Goal: Feedback & Contribution: Contribute content

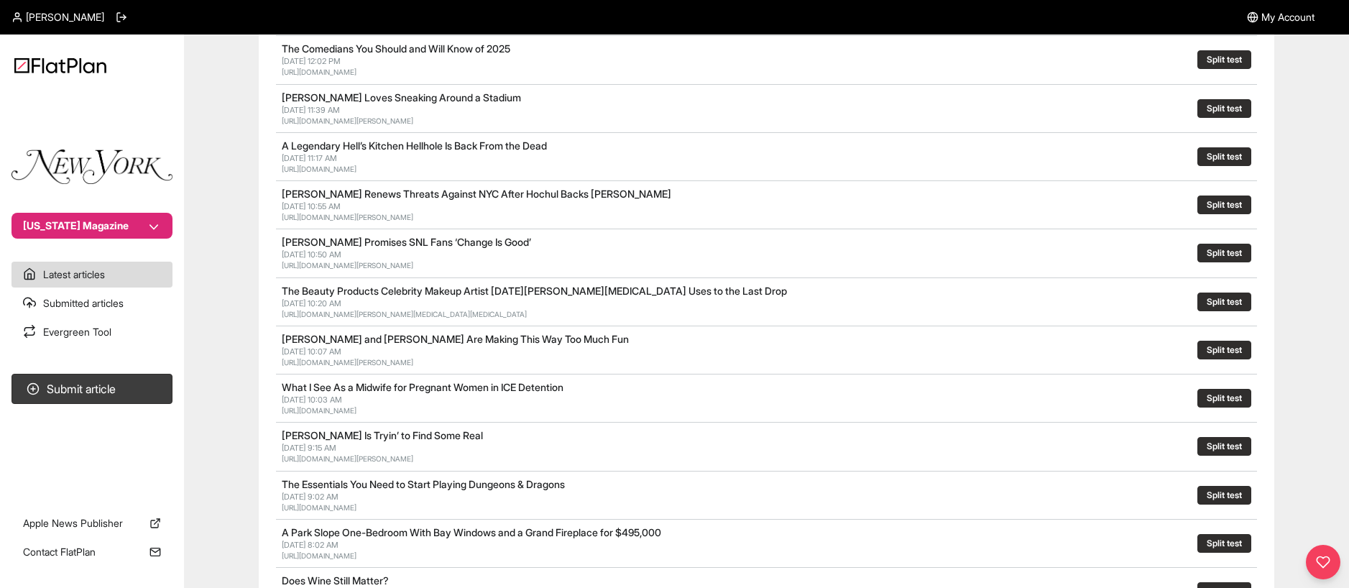
scroll to position [397, 0]
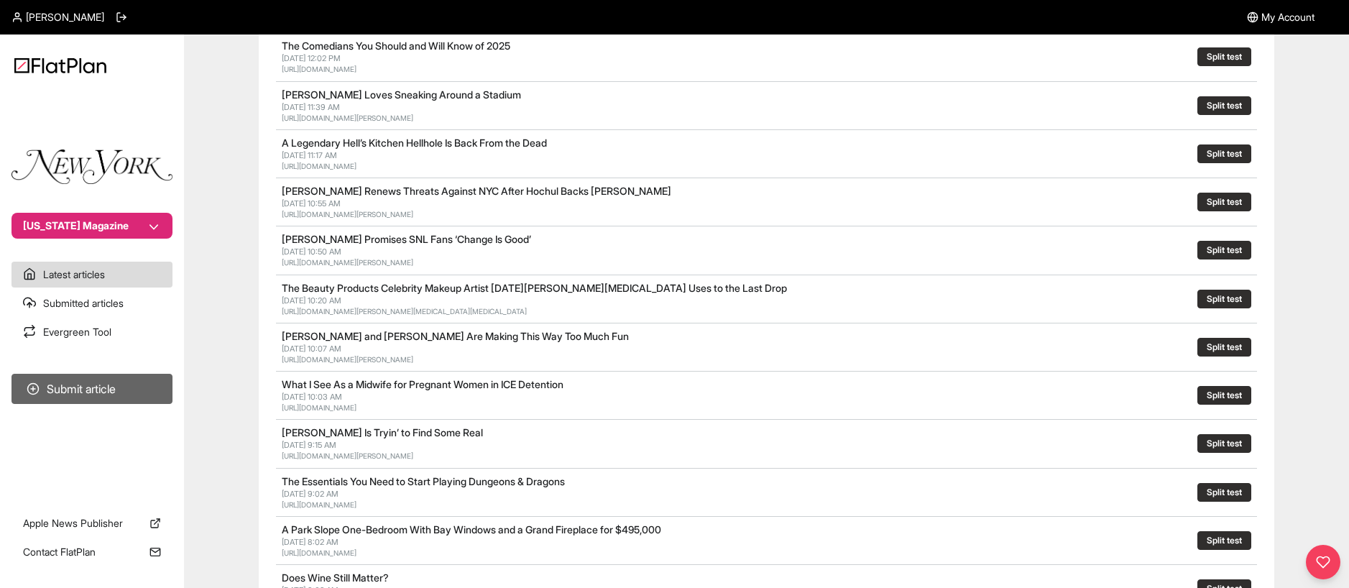
click at [86, 382] on button "Submit article" at bounding box center [92, 389] width 161 height 30
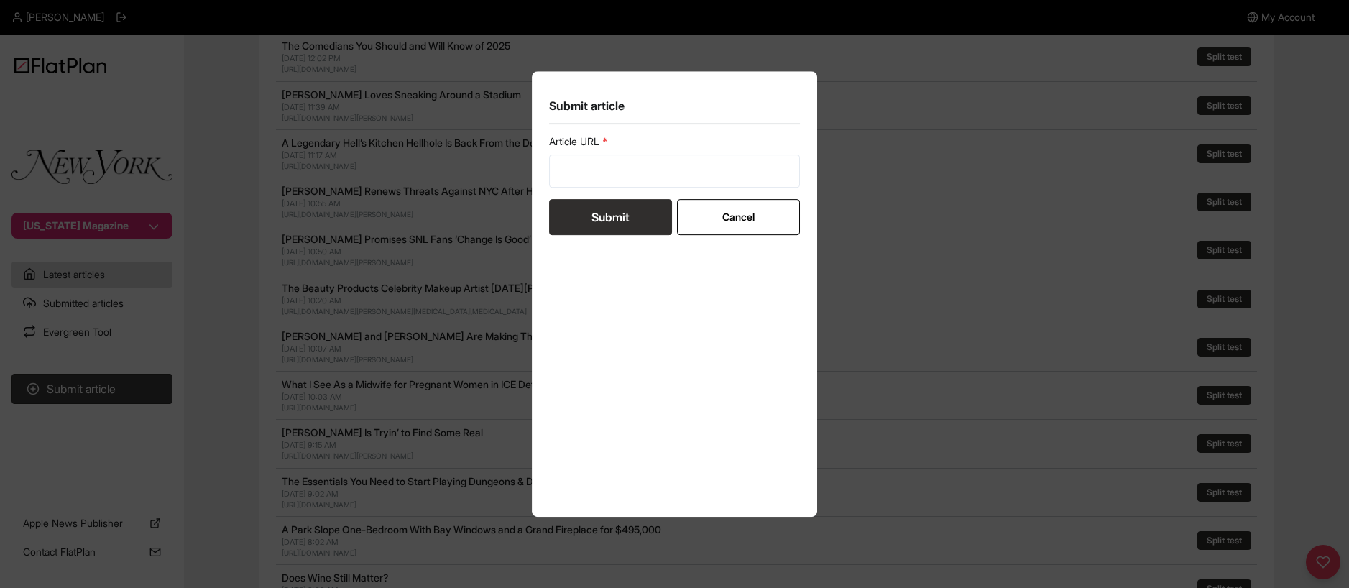
click at [295, 278] on div "Submit article Article URL Submit Cancel" at bounding box center [674, 294] width 1349 height 588
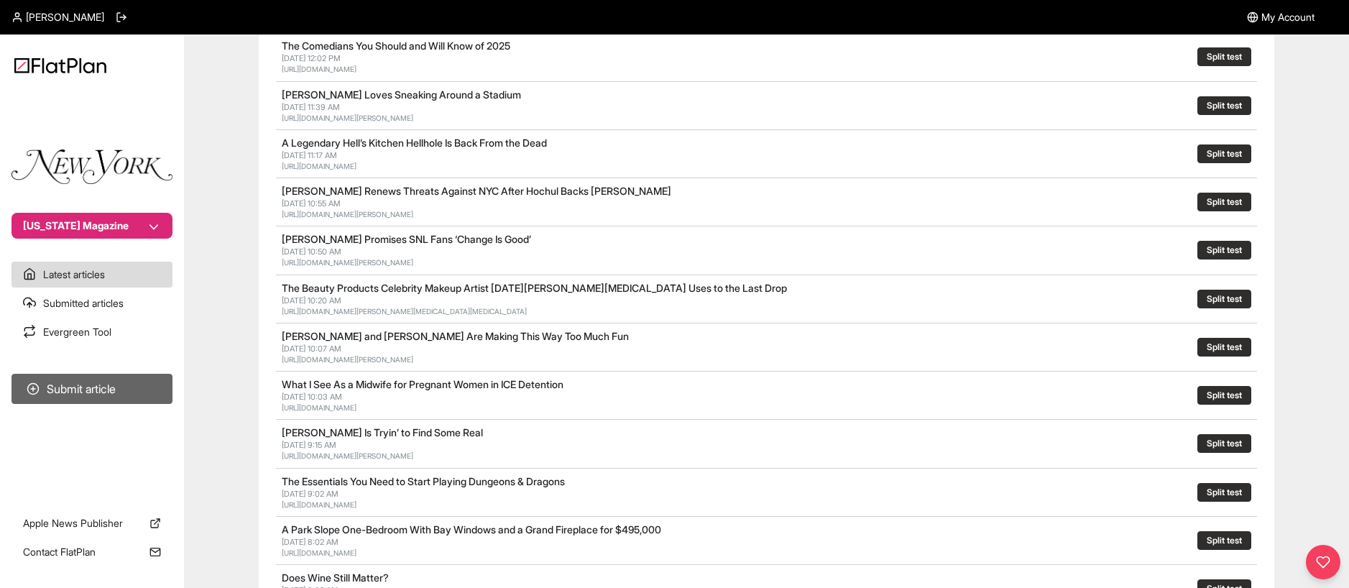
click at [89, 397] on button "Submit article" at bounding box center [92, 389] width 161 height 30
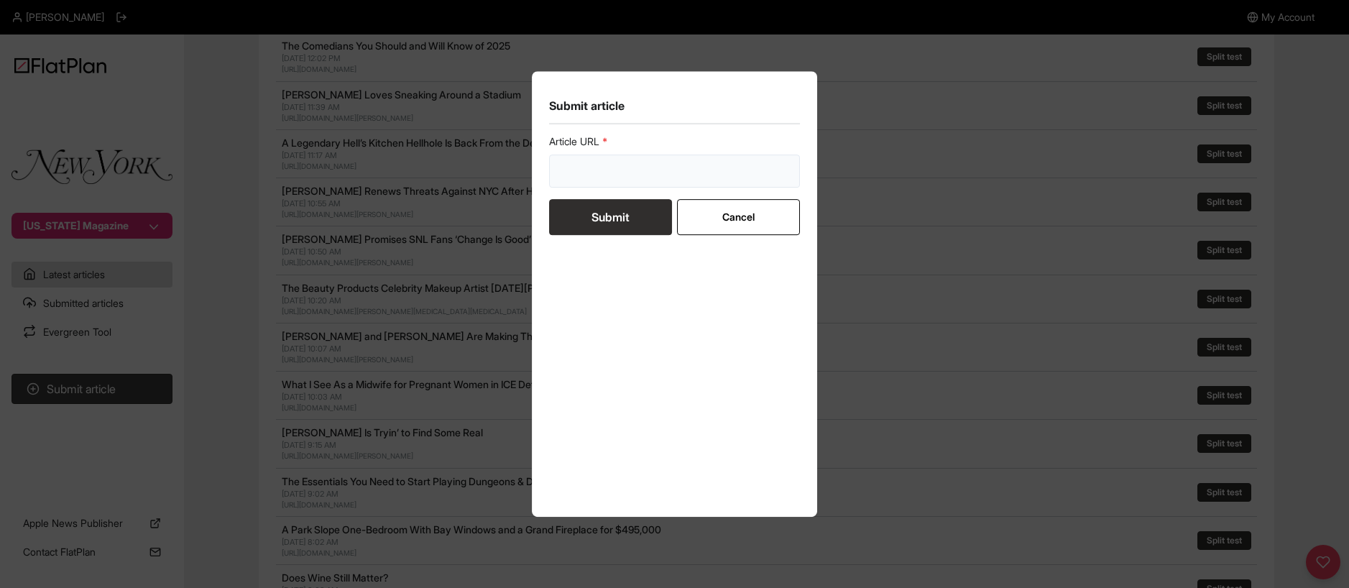
click at [638, 170] on input "url" at bounding box center [675, 171] width 252 height 33
paste input "[URL][DOMAIN_NAME]"
type input "[URL][DOMAIN_NAME]"
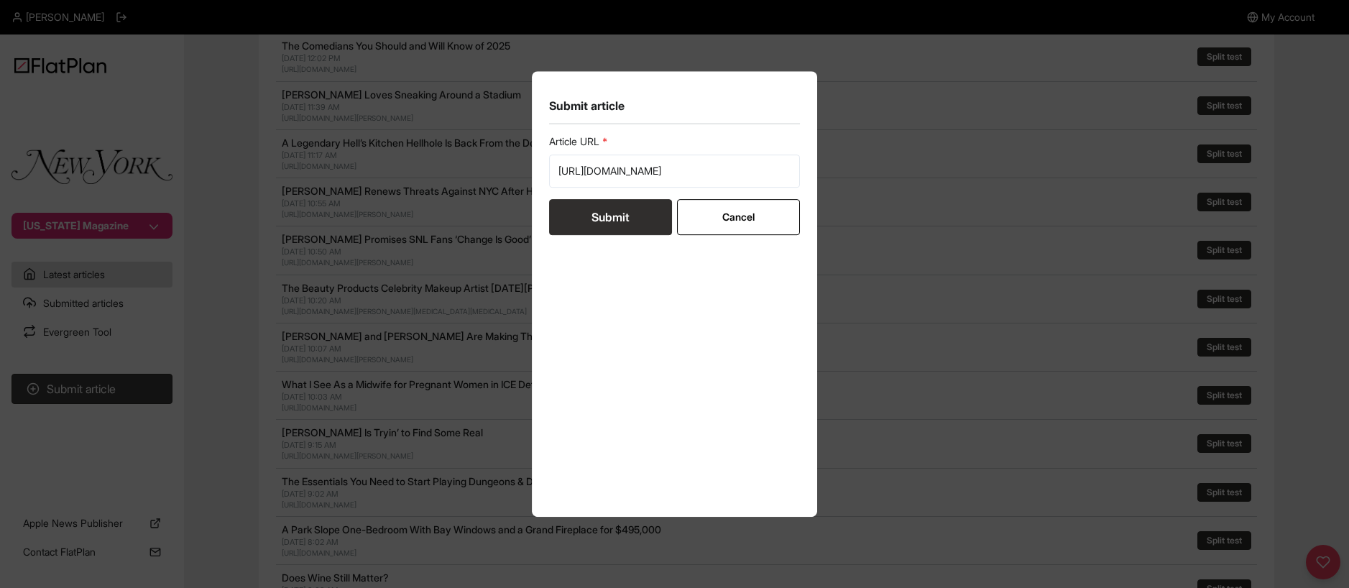
click at [610, 216] on button "Submit" at bounding box center [610, 217] width 123 height 36
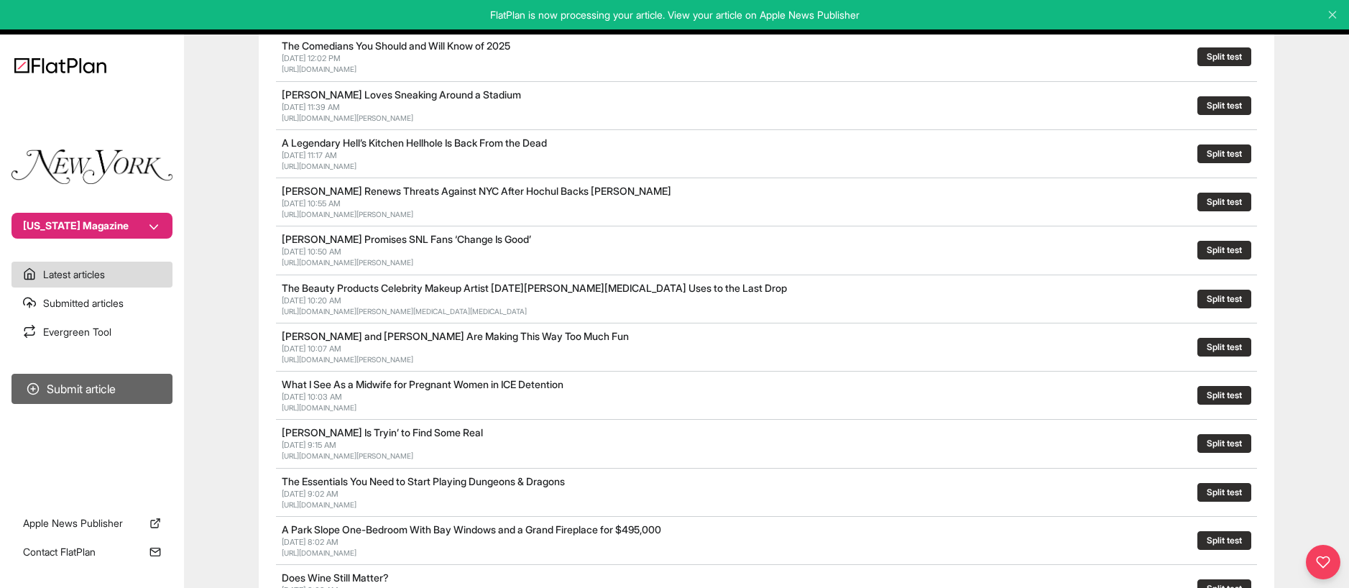
click at [83, 393] on button "Submit article" at bounding box center [92, 389] width 161 height 30
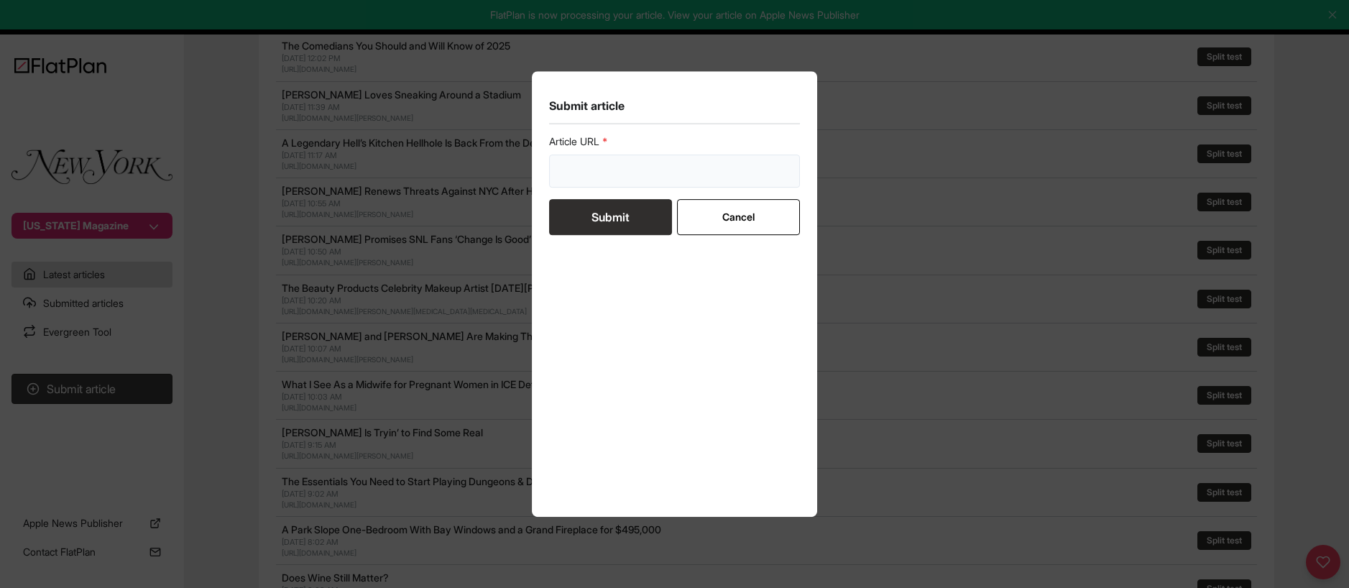
click at [610, 173] on input "url" at bounding box center [675, 171] width 252 height 33
paste input "[URL][DOMAIN_NAME]"
type input "[URL][DOMAIN_NAME]"
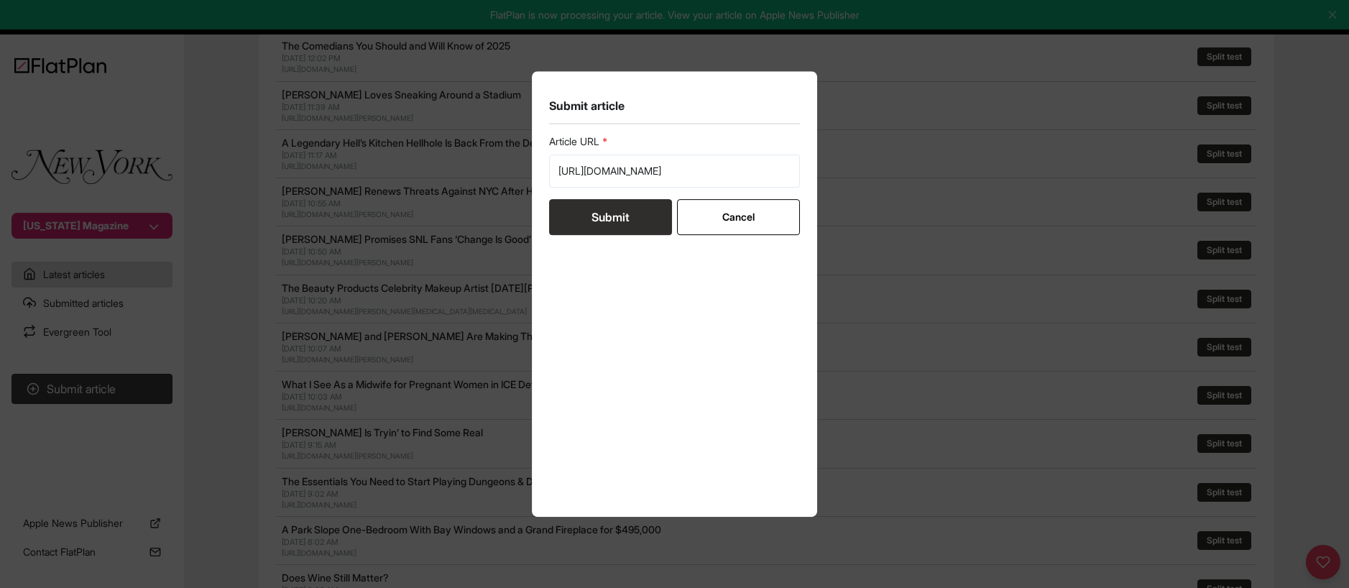
click at [598, 213] on button "Submit" at bounding box center [610, 217] width 123 height 36
